Goal: Find specific page/section: Locate a particular part of the current website

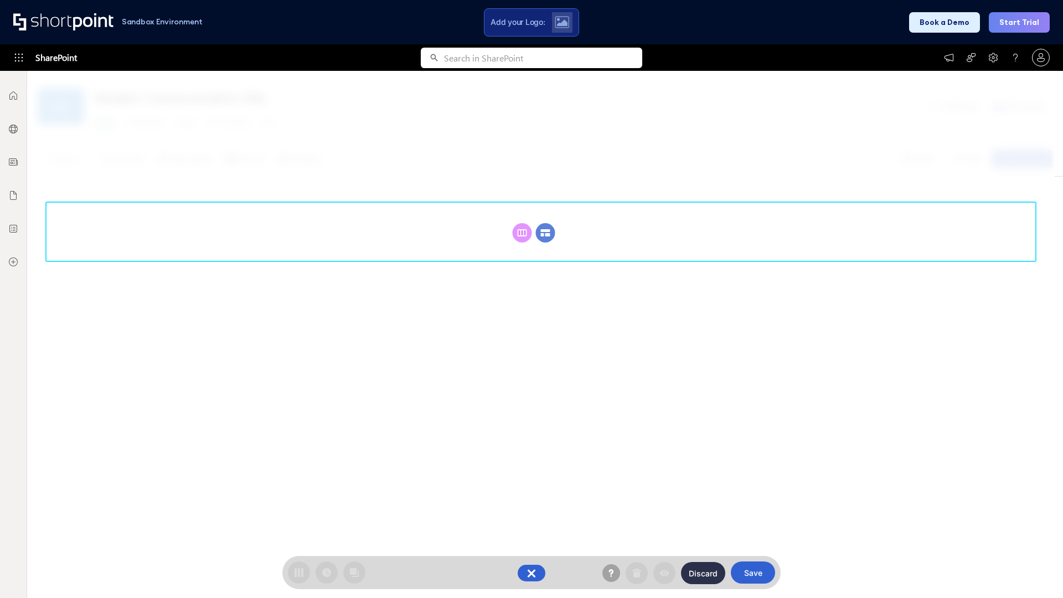
scroll to position [152, 0]
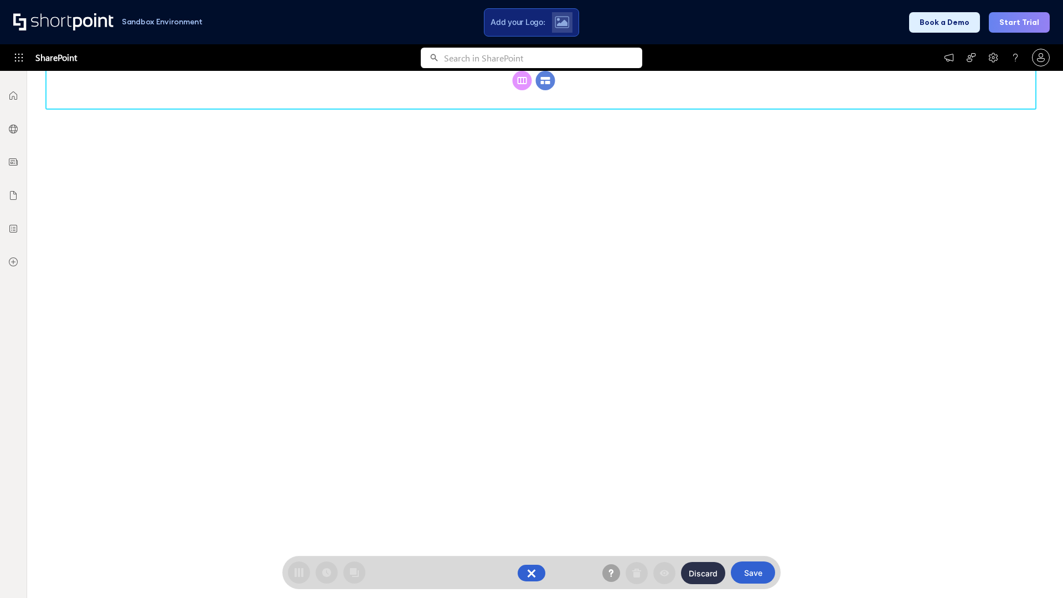
click at [545, 90] on circle at bounding box center [545, 80] width 19 height 19
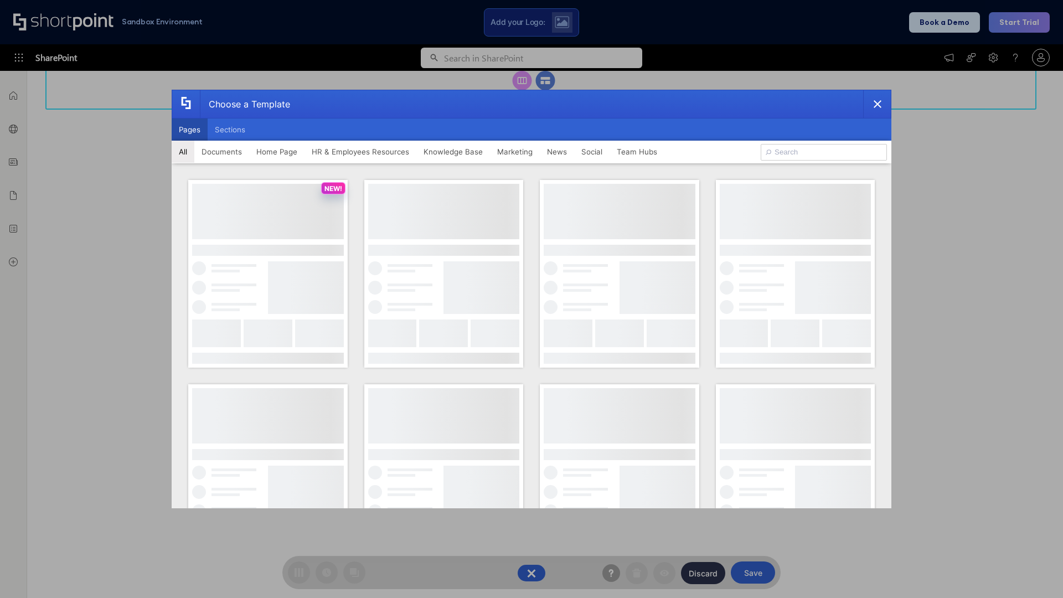
scroll to position [0, 0]
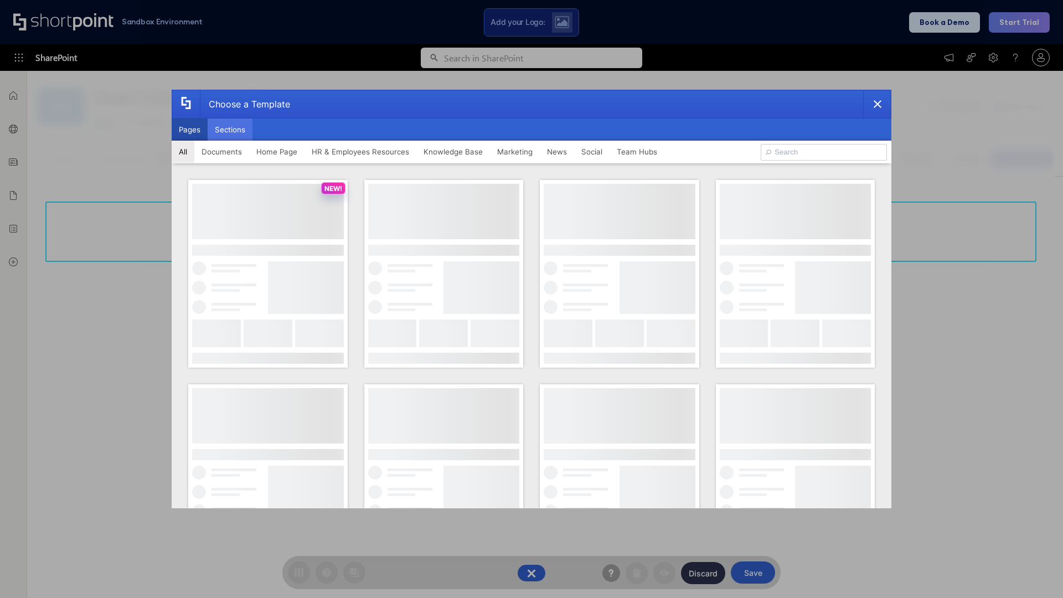
click at [230, 130] on button "Sections" at bounding box center [230, 129] width 45 height 22
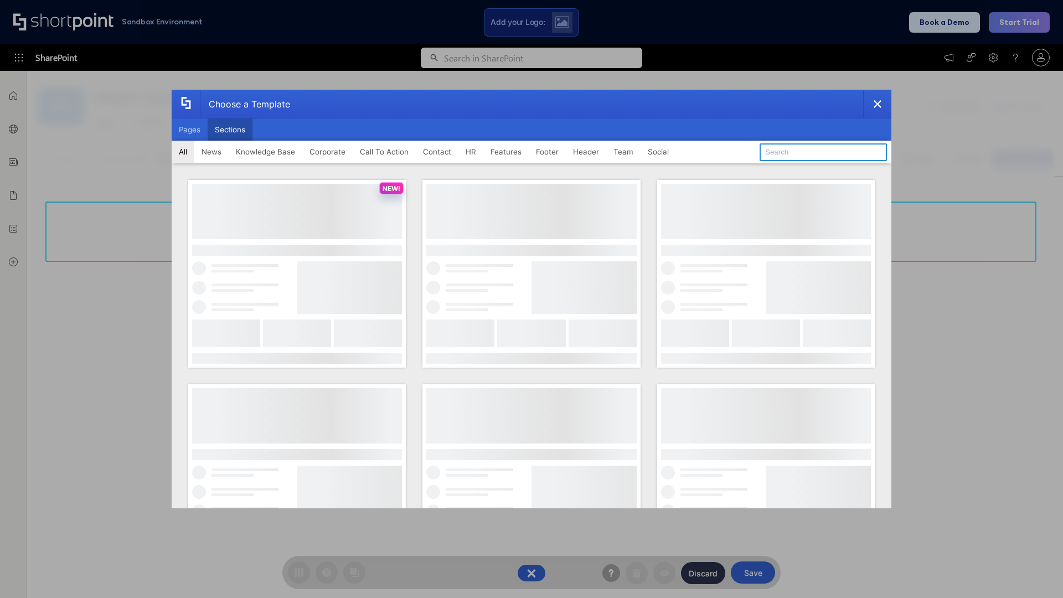
type input "Upcoming Vacations"
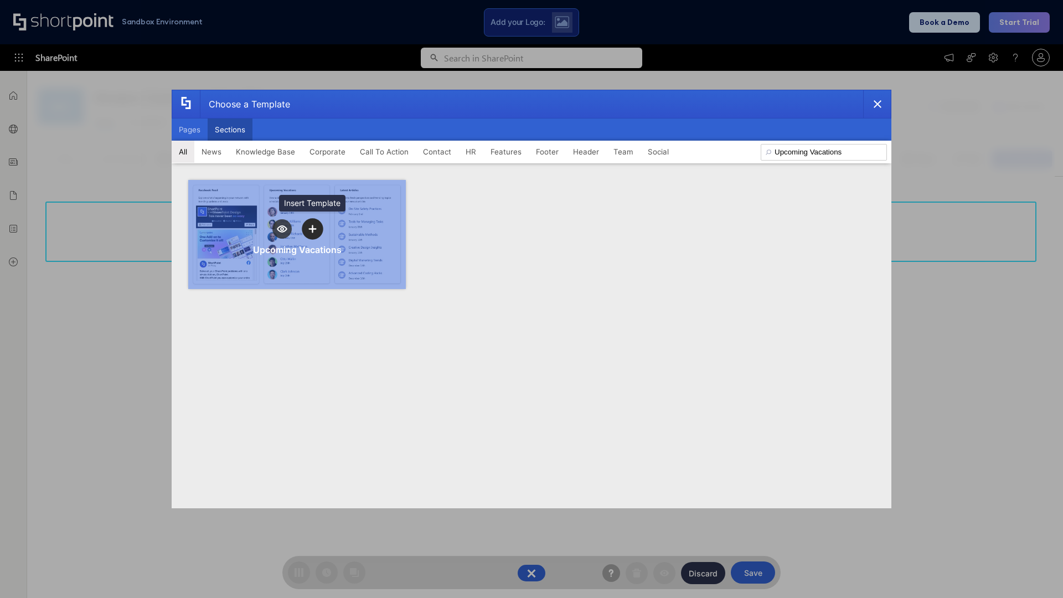
click at [312, 229] on icon "template selector" at bounding box center [312, 229] width 8 height 8
